Goal: Task Accomplishment & Management: Complete application form

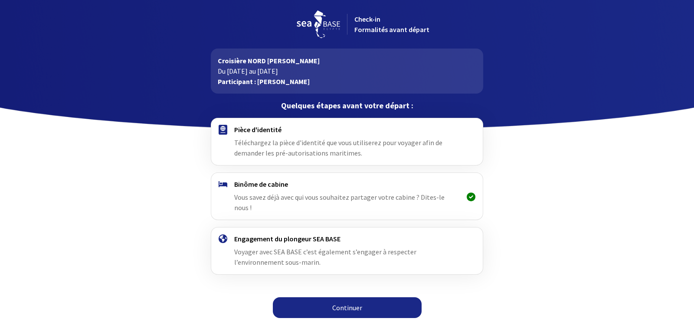
click at [350, 297] on link "Continuer" at bounding box center [347, 307] width 149 height 21
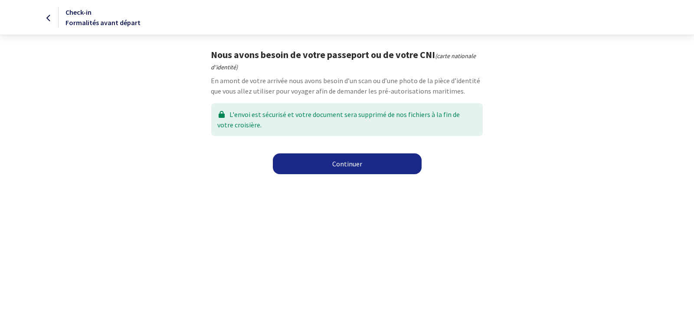
click at [354, 167] on link "Continuer" at bounding box center [347, 163] width 149 height 21
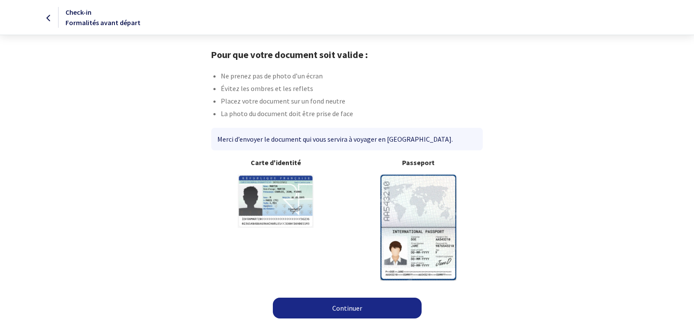
click at [349, 305] on link "Continuer" at bounding box center [347, 308] width 149 height 21
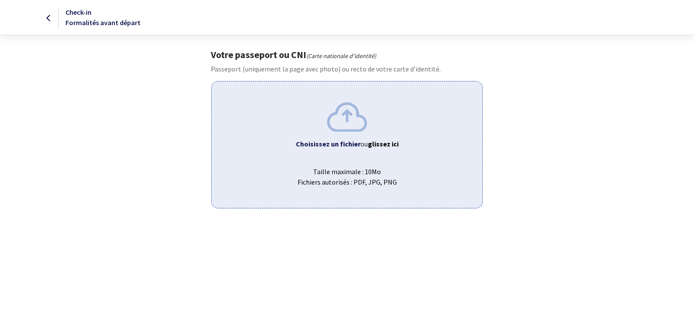
click at [344, 144] on b "Choisissez un fichier" at bounding box center [328, 144] width 65 height 9
click at [363, 143] on span "ou glissez ici" at bounding box center [379, 144] width 38 height 9
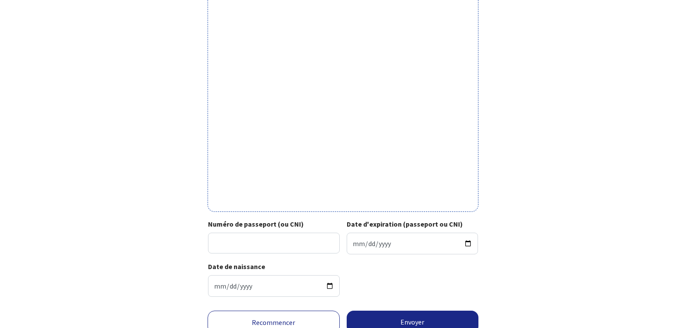
scroll to position [257, 0]
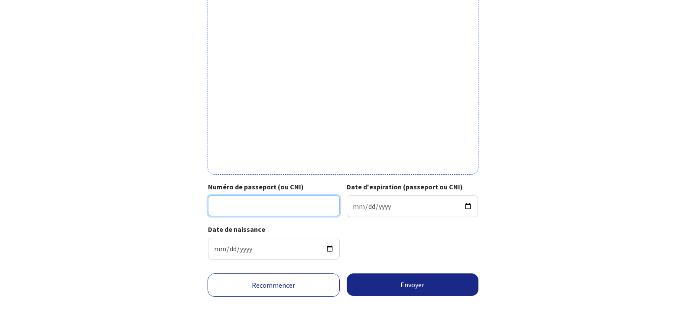
click at [232, 207] on input "Numéro de passeport (ou CNI)" at bounding box center [274, 206] width 132 height 21
type input "17az89359 6"
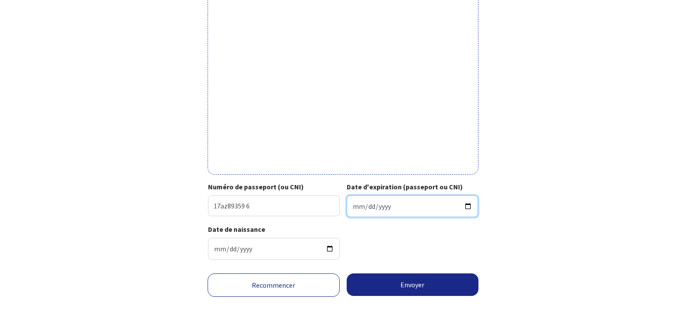
click at [468, 205] on input "Date d'expiration (passeport ou CNI)" at bounding box center [413, 207] width 132 height 22
type input "2027-12-19"
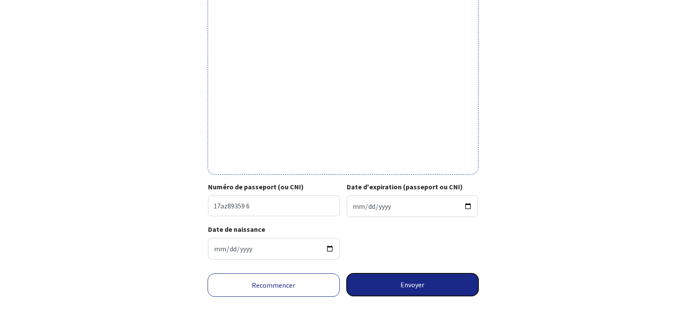
click at [412, 286] on button "Envoyer" at bounding box center [413, 285] width 132 height 23
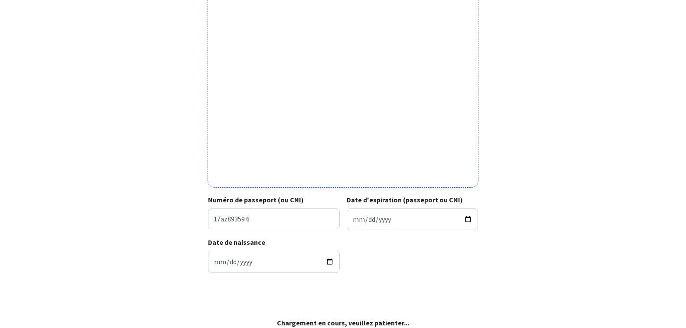
scroll to position [244, 0]
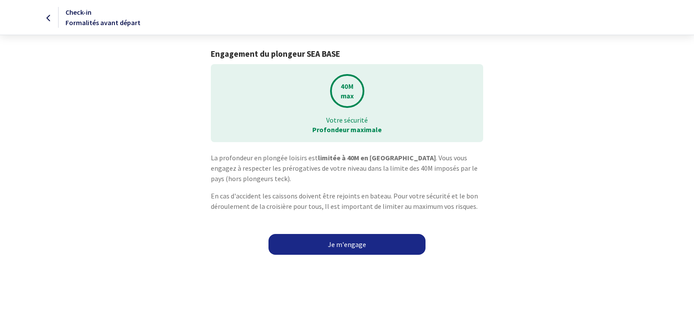
click at [354, 247] on link "Je m'engage" at bounding box center [346, 244] width 157 height 21
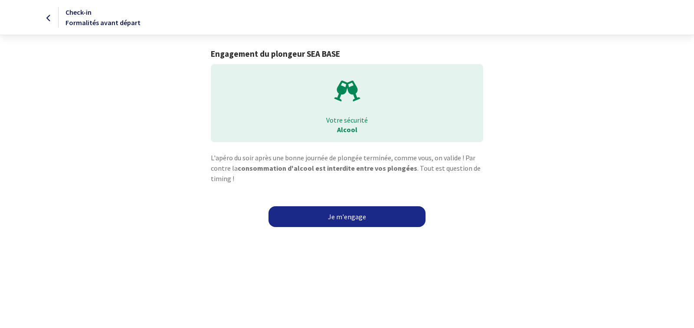
click at [348, 219] on link "Je m'engage" at bounding box center [346, 216] width 157 height 21
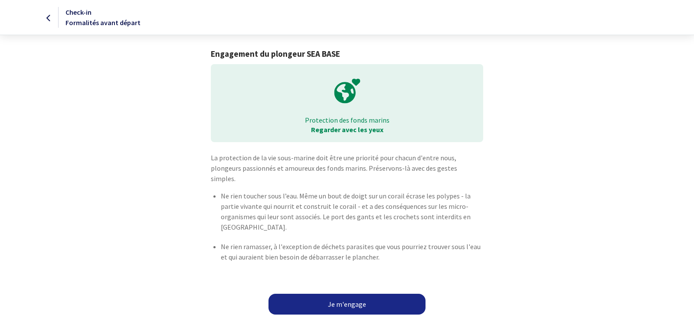
click at [349, 294] on link "Je m'engage" at bounding box center [346, 304] width 157 height 21
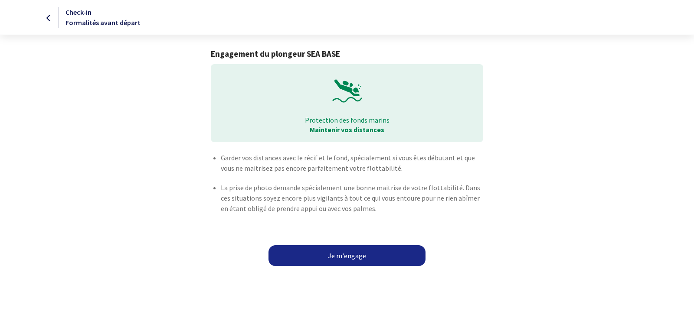
click at [344, 258] on link "Je m'engage" at bounding box center [346, 255] width 157 height 21
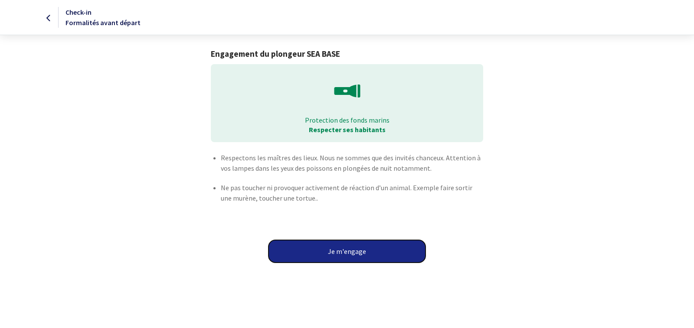
click at [344, 256] on button "Je m'engage" at bounding box center [346, 251] width 157 height 23
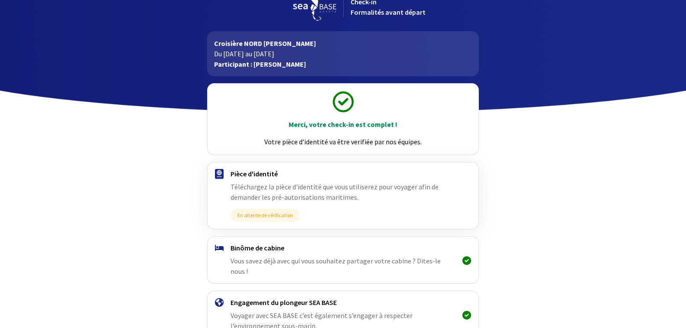
scroll to position [66, 0]
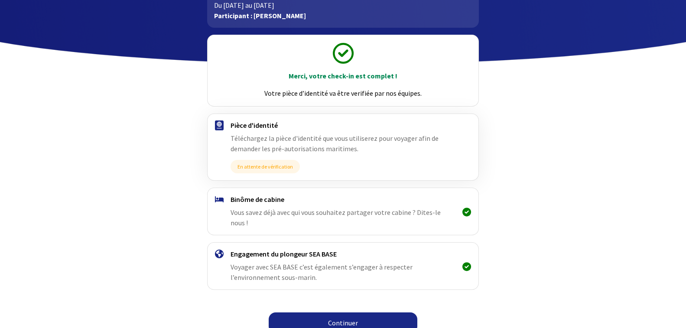
click at [368, 315] on link "Continuer" at bounding box center [343, 323] width 149 height 21
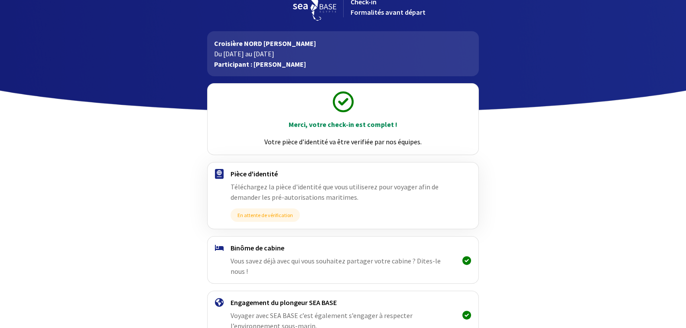
scroll to position [66, 0]
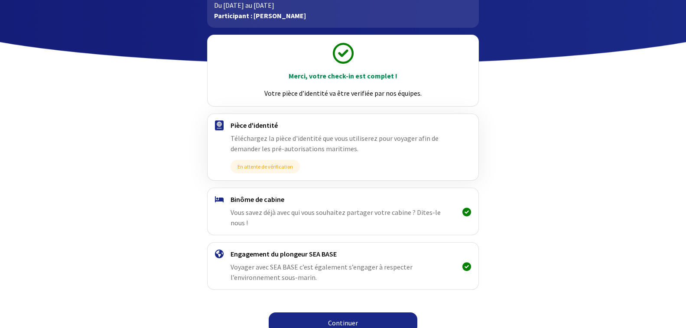
click at [357, 317] on link "Continuer" at bounding box center [343, 323] width 149 height 21
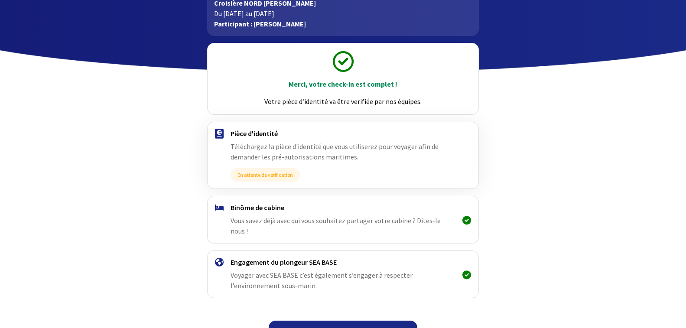
scroll to position [66, 0]
